Goal: Task Accomplishment & Management: Use online tool/utility

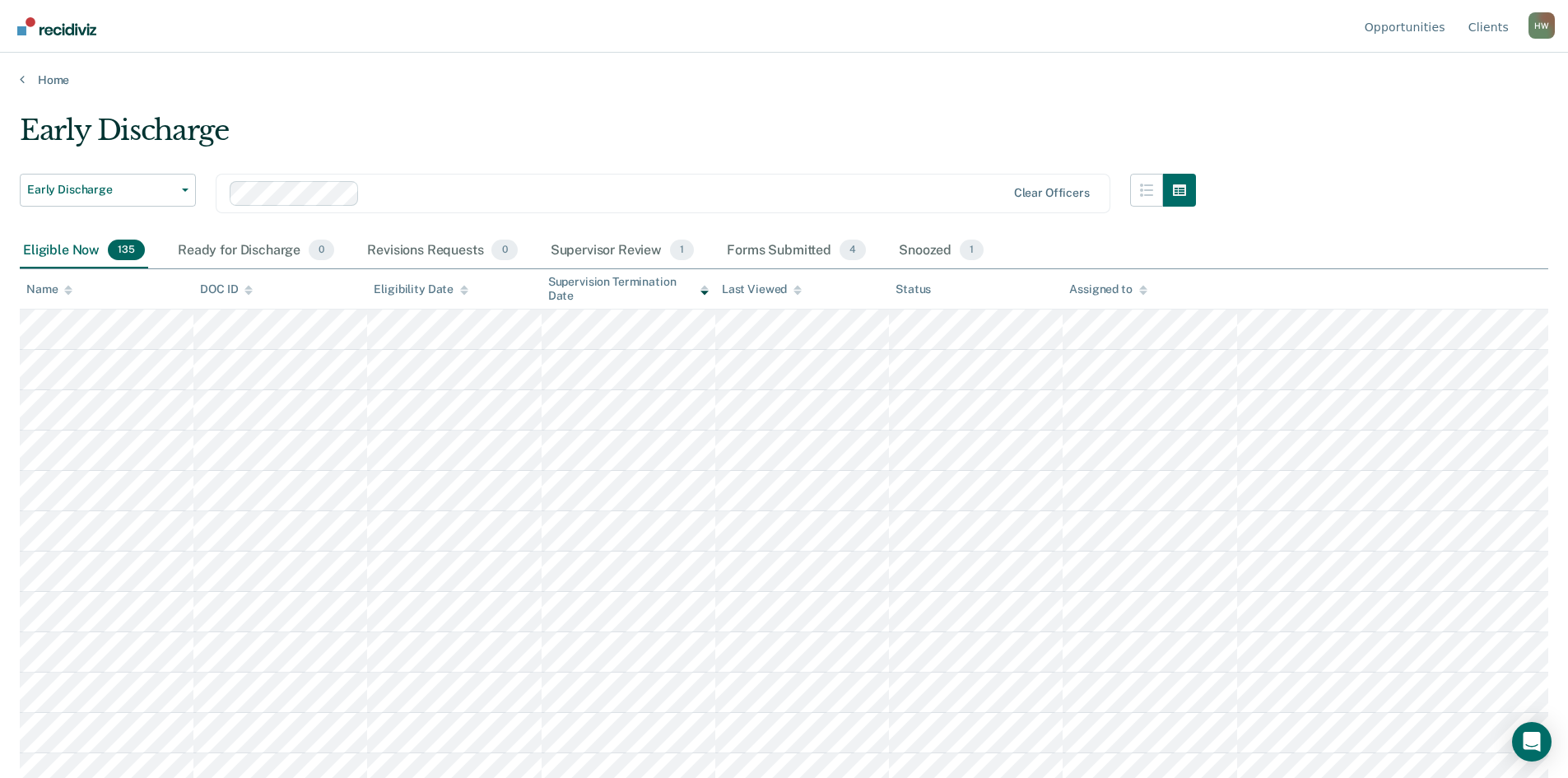
click at [69, 292] on icon at bounding box center [68, 292] width 8 height 4
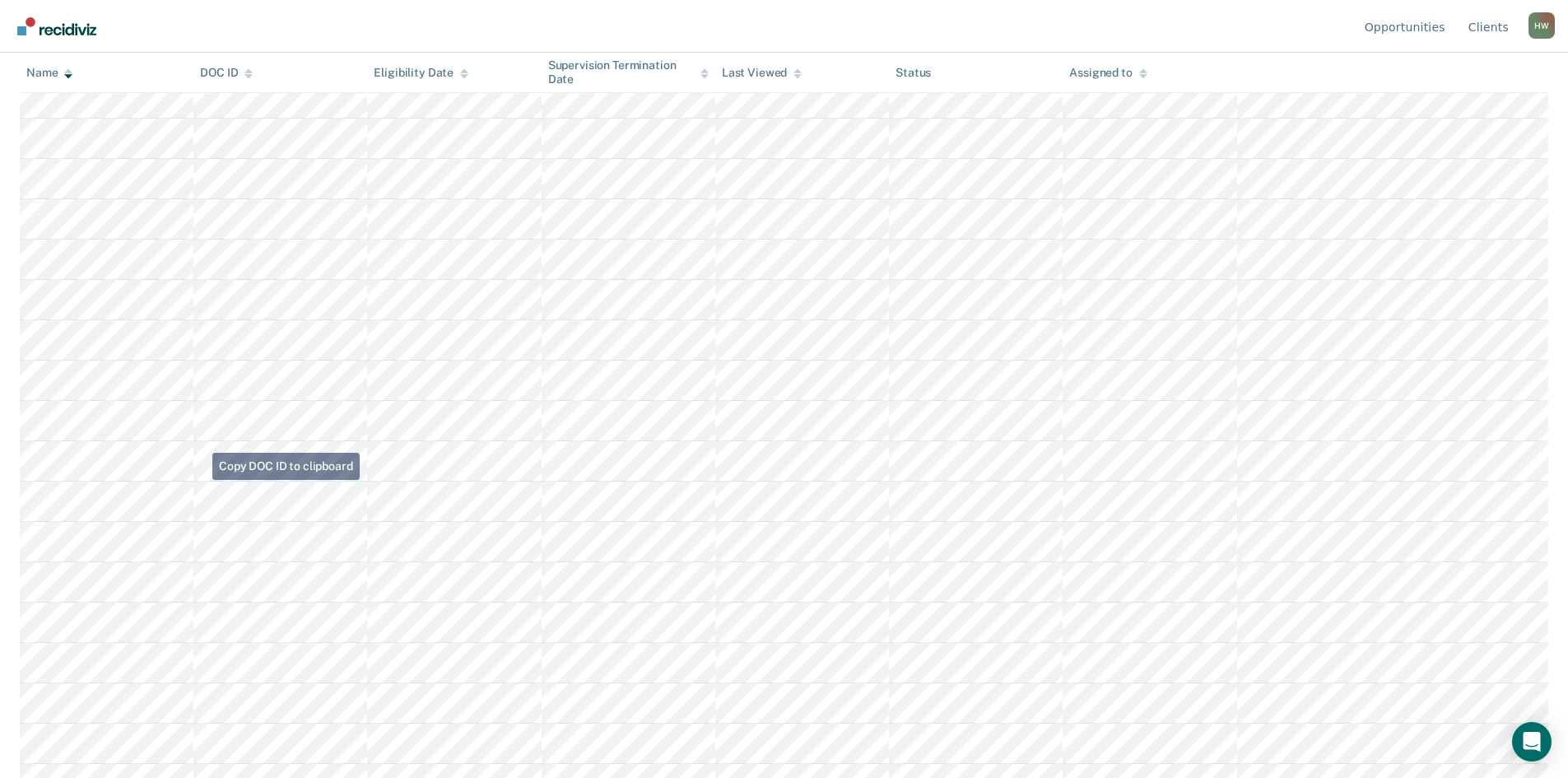
scroll to position [774, 0]
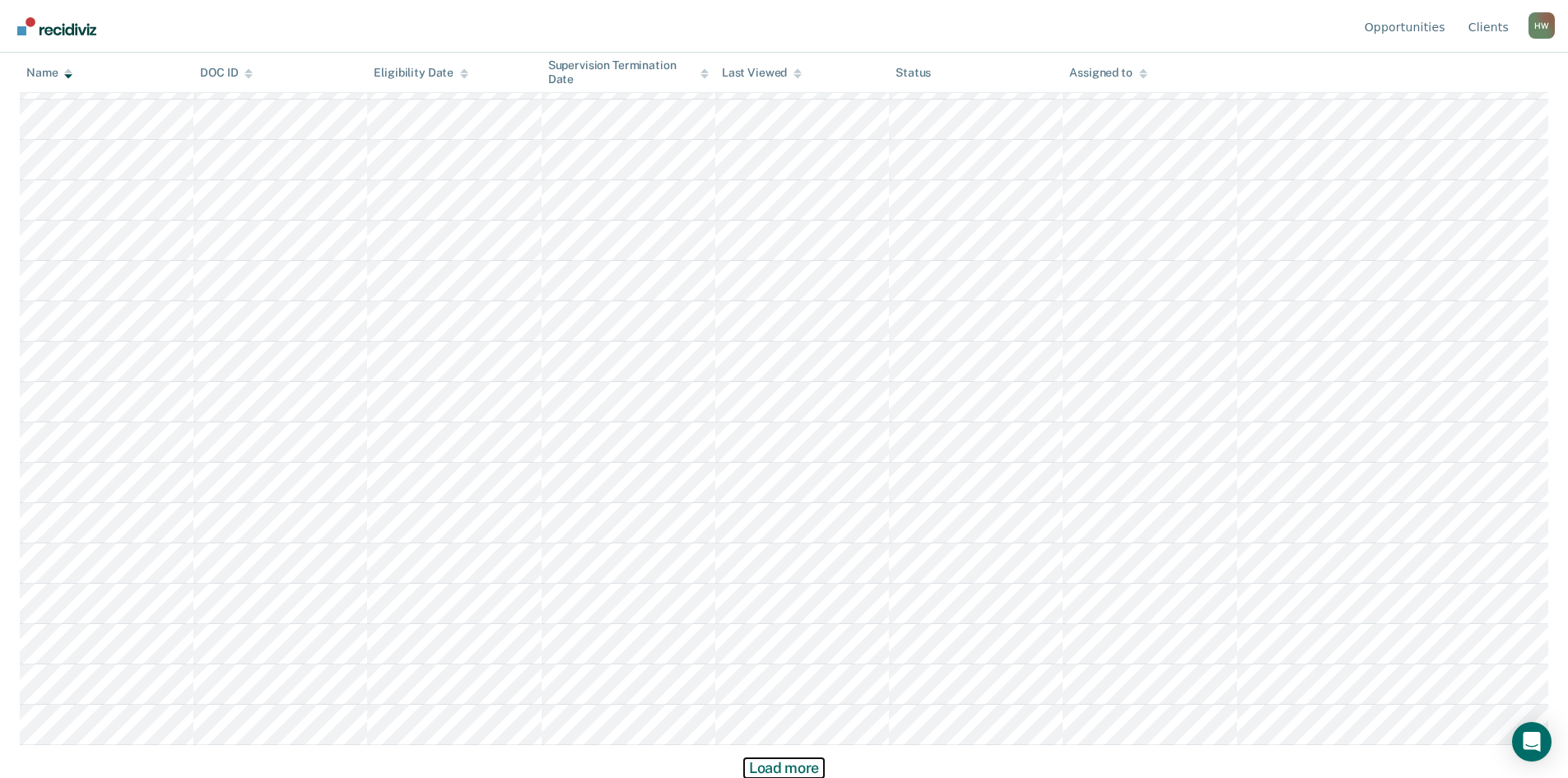
click at [785, 768] on button "Load more" at bounding box center [783, 768] width 80 height 20
click at [785, 762] on button "Load more" at bounding box center [783, 768] width 80 height 20
click at [809, 762] on button "Load more" at bounding box center [783, 768] width 80 height 20
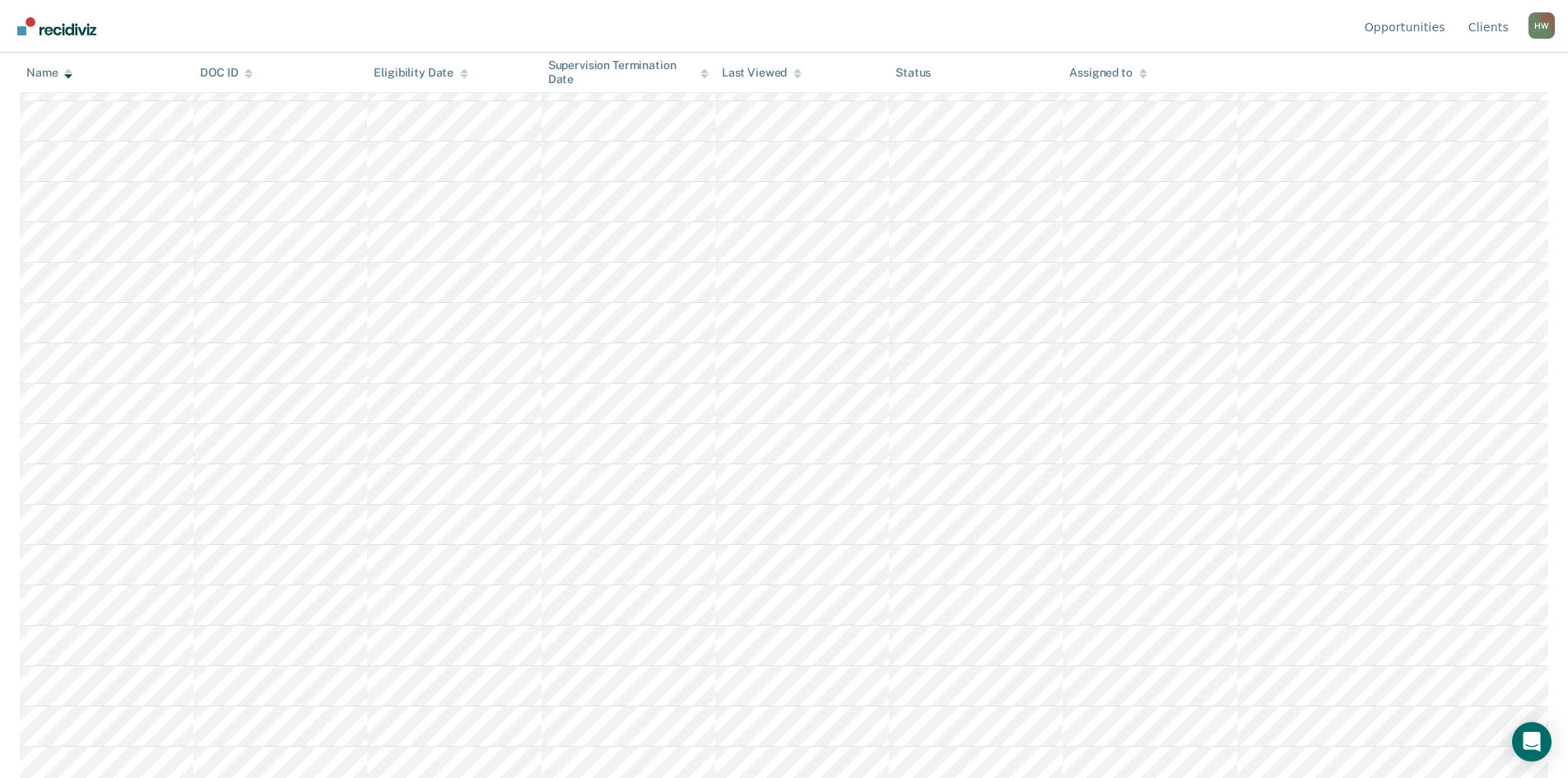
scroll to position [3687, 0]
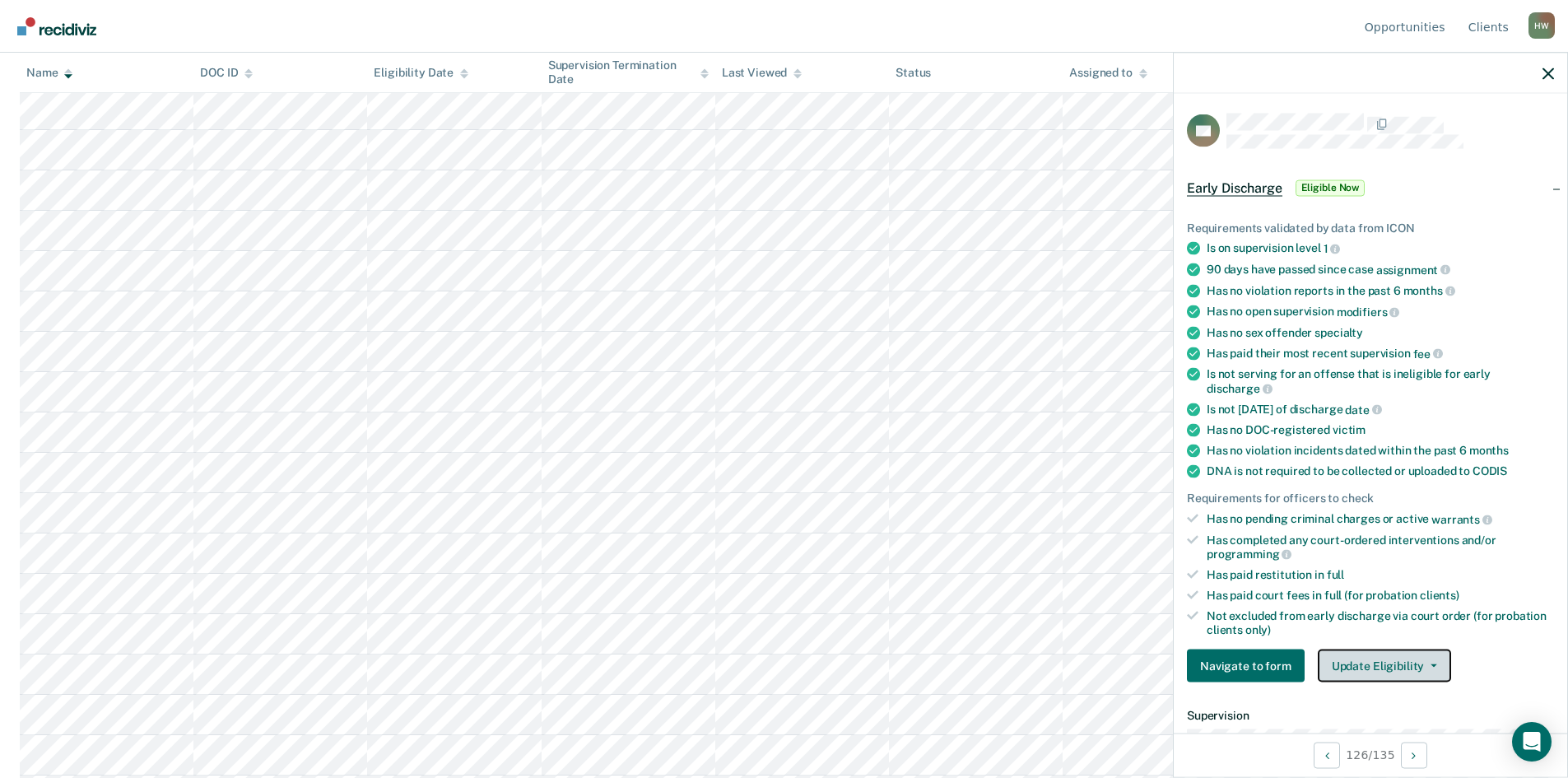
click at [1438, 656] on button "Update Eligibility" at bounding box center [1384, 665] width 133 height 32
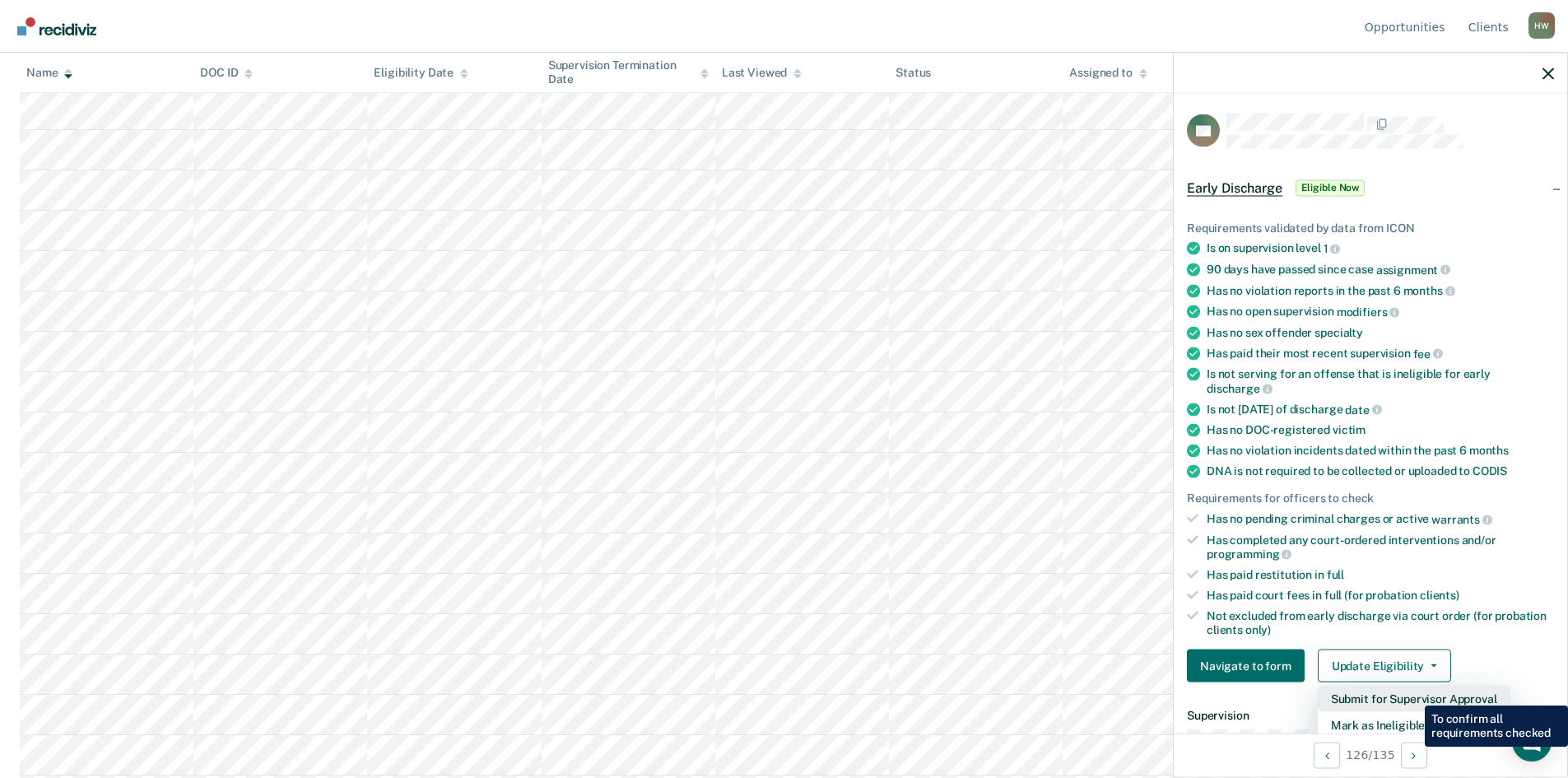
click at [1412, 693] on button "Submit for Supervisor Approval" at bounding box center [1414, 698] width 193 height 27
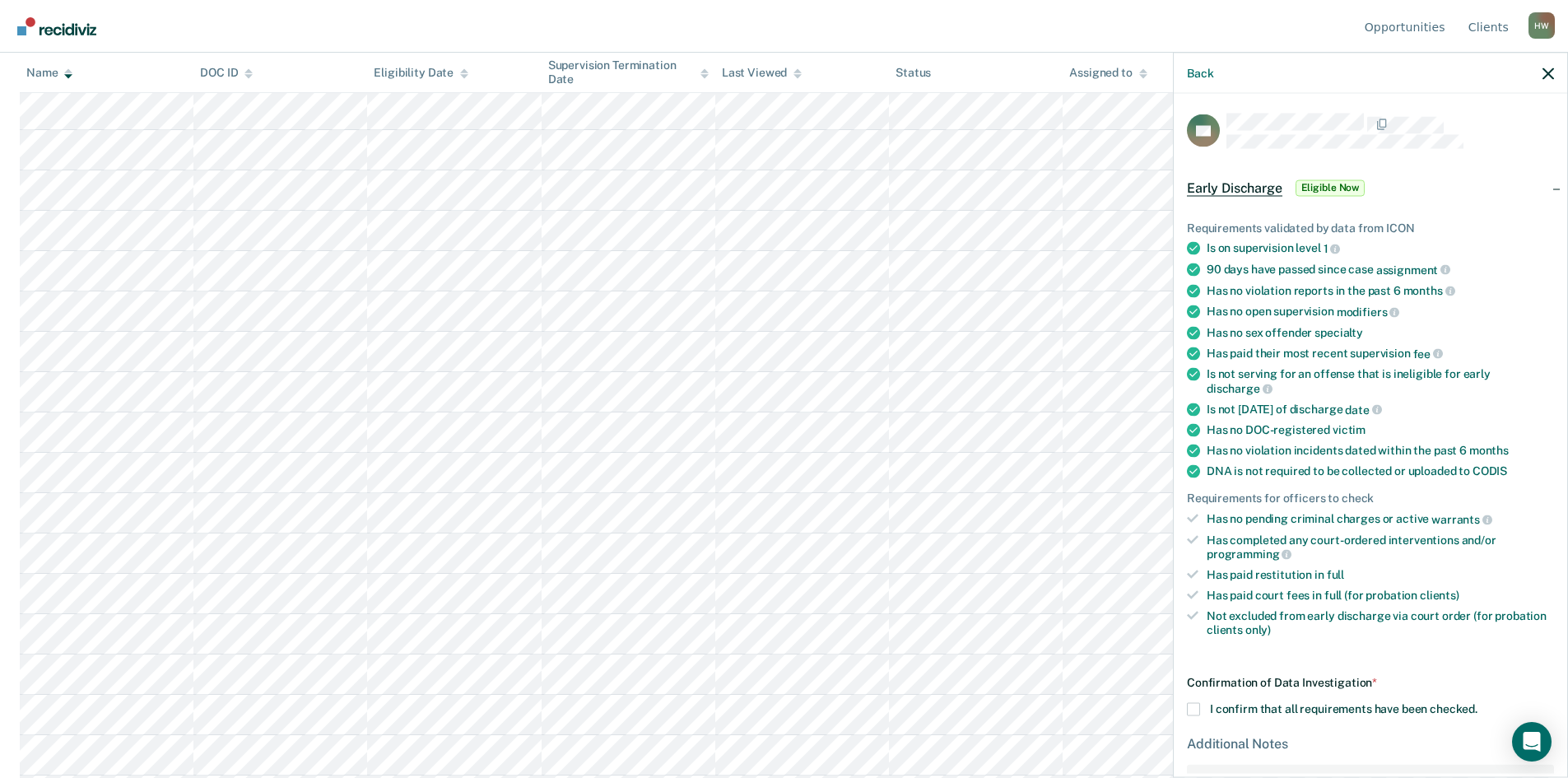
scroll to position [152, 0]
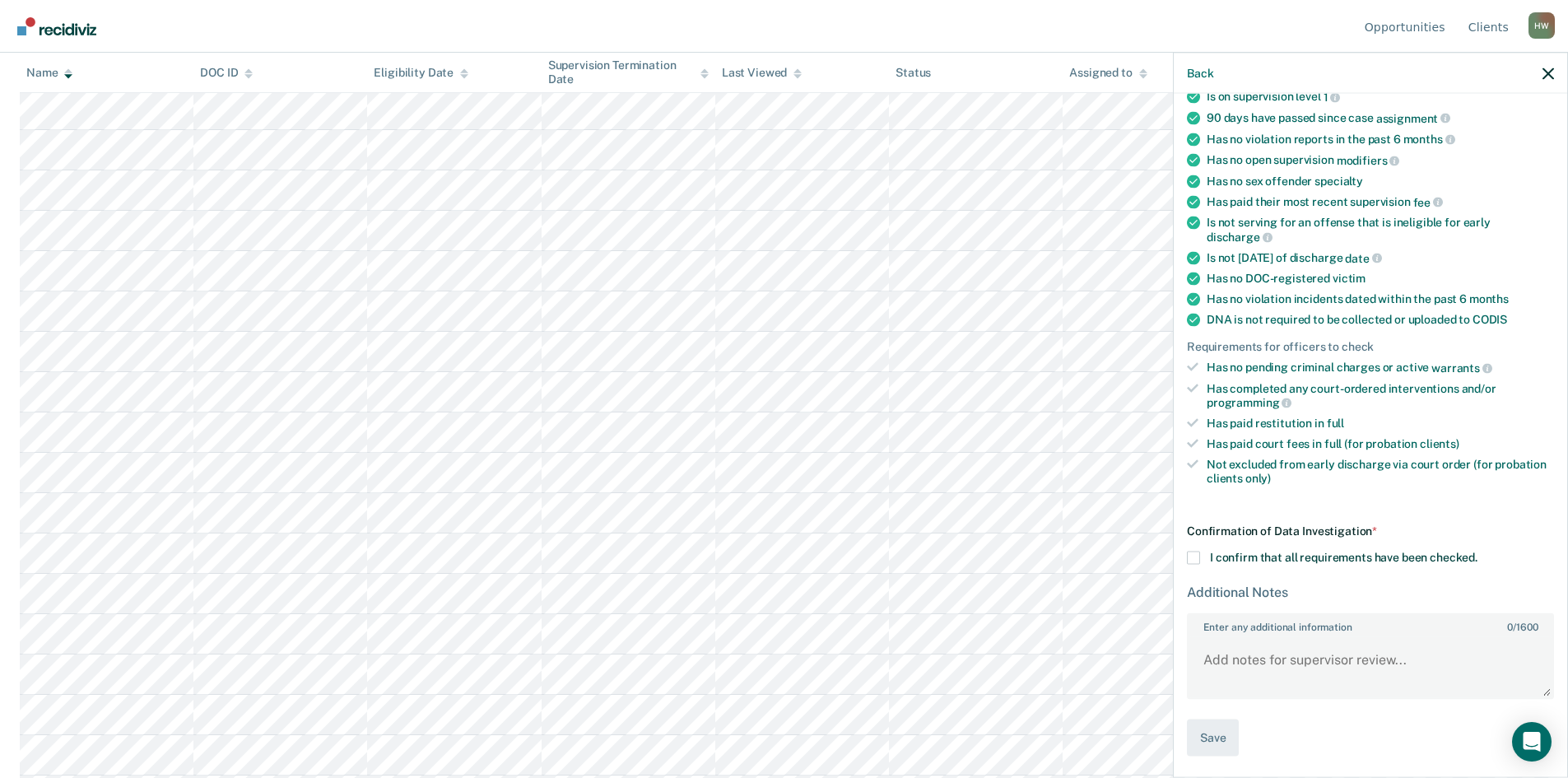
click at [1194, 561] on span at bounding box center [1193, 557] width 13 height 13
click at [1477, 551] on input "I confirm that all requirements have been checked." at bounding box center [1477, 551] width 0 height 0
click at [1215, 719] on button "Save" at bounding box center [1212, 738] width 52 height 37
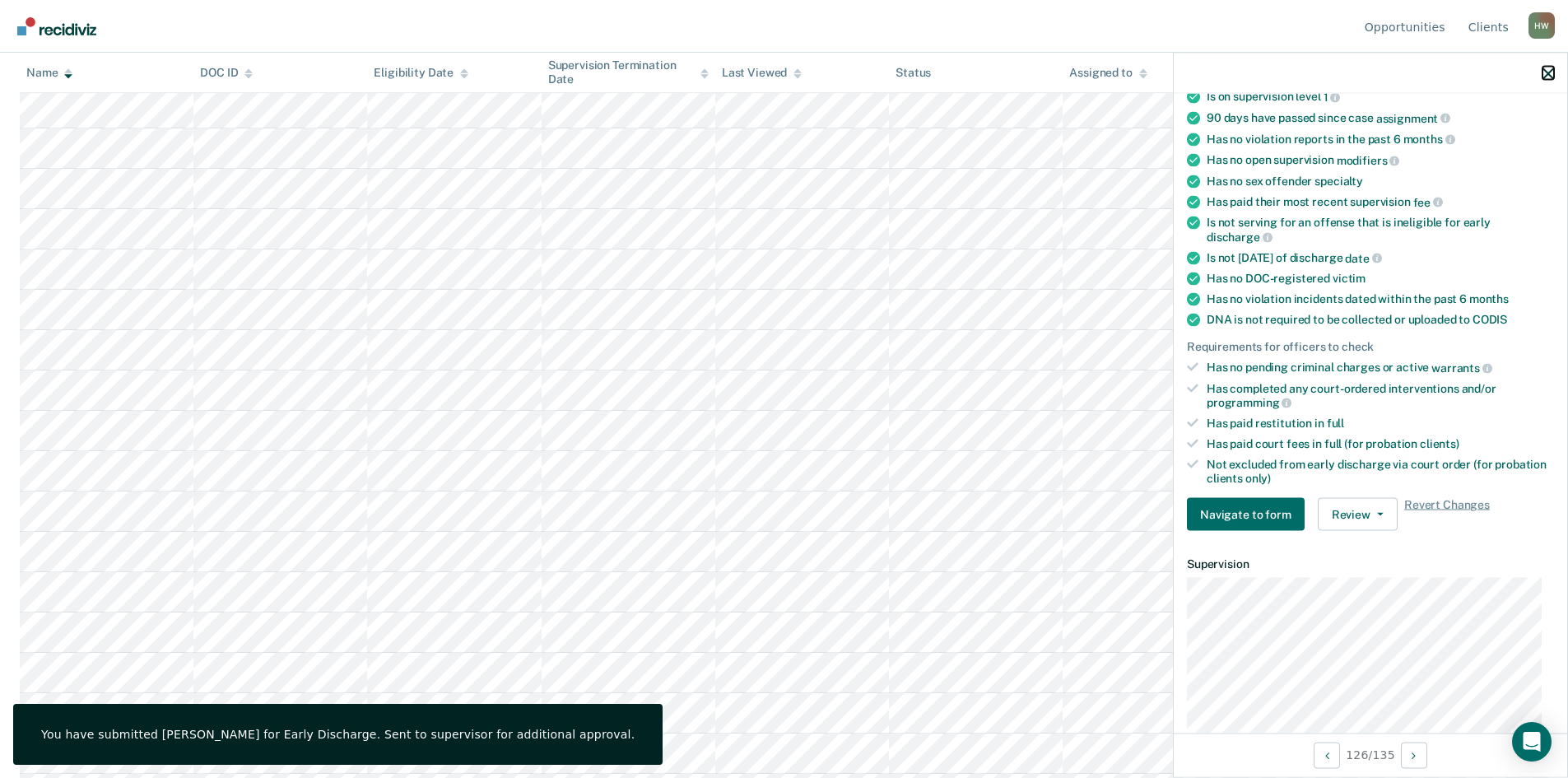
click at [1544, 75] on icon "button" at bounding box center [1548, 74] width 12 height 12
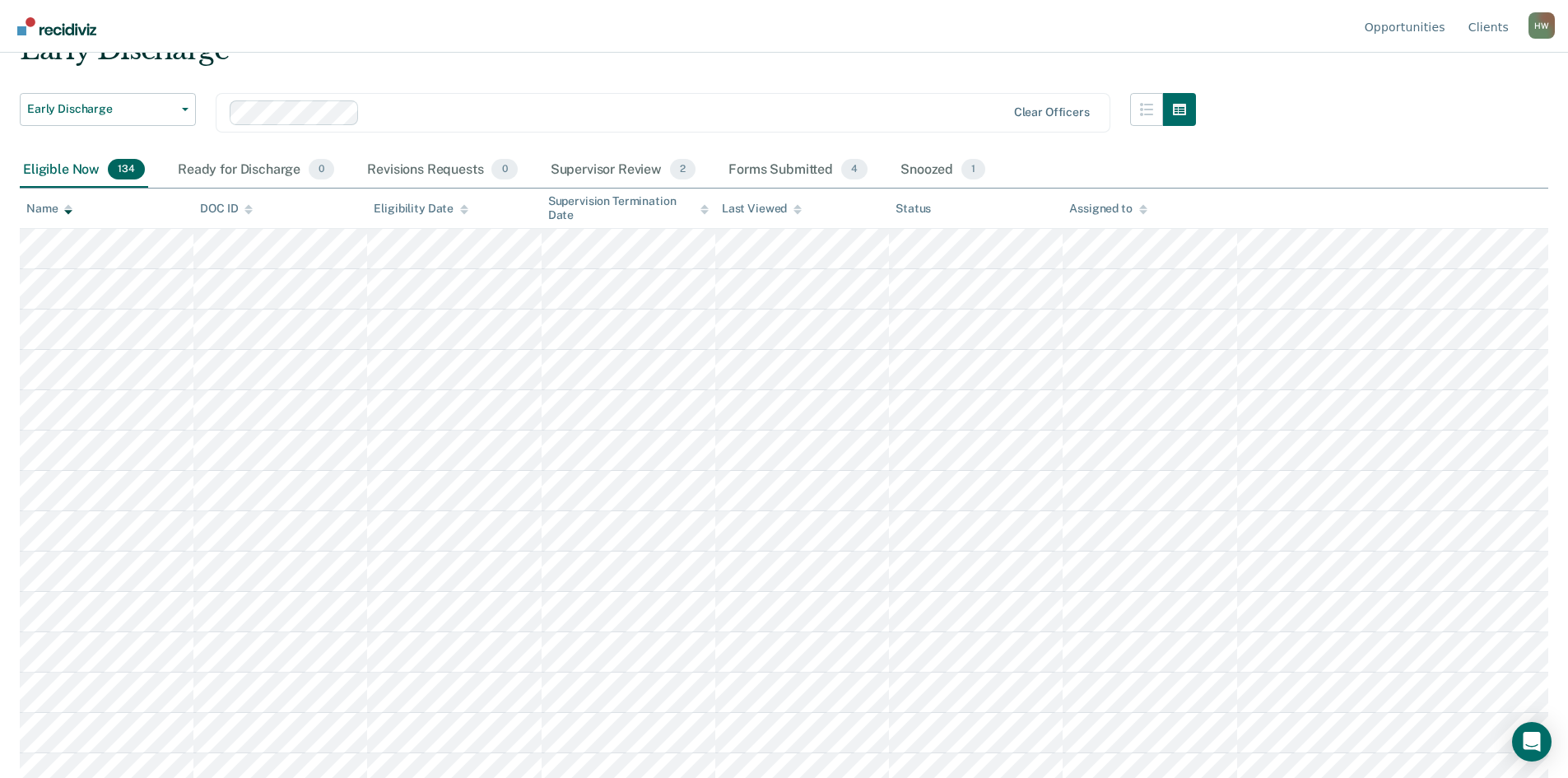
scroll to position [0, 0]
